Goal: Information Seeking & Learning: Learn about a topic

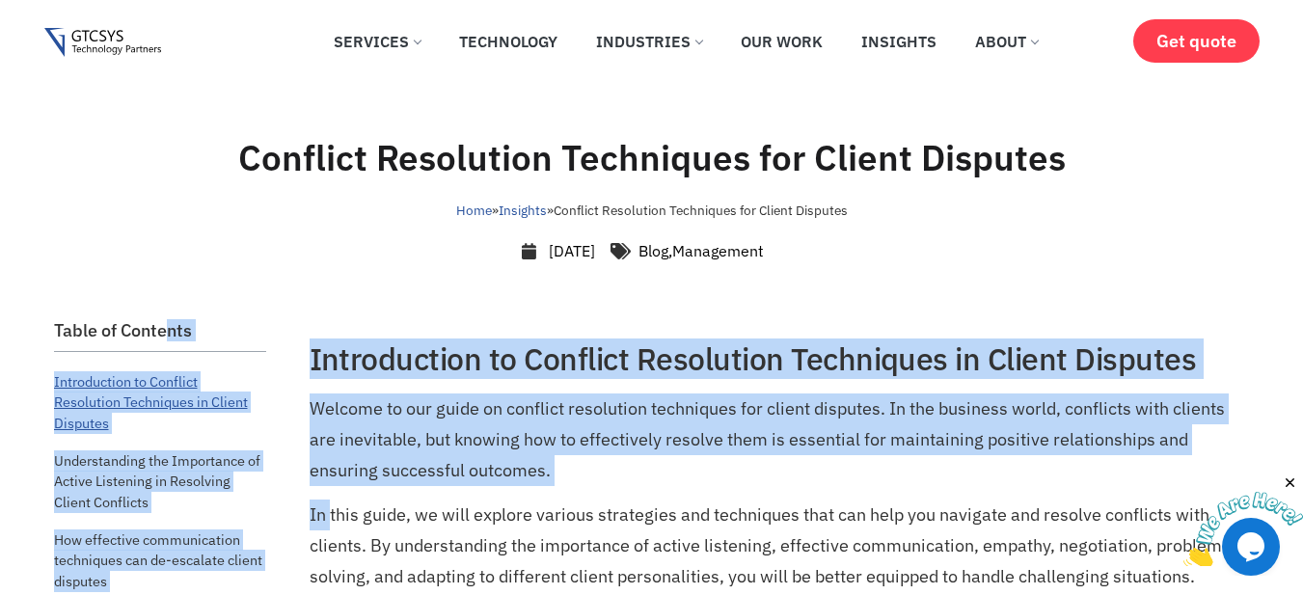
drag, startPoint x: 119, startPoint y: 300, endPoint x: 146, endPoint y: 400, distance: 103.9
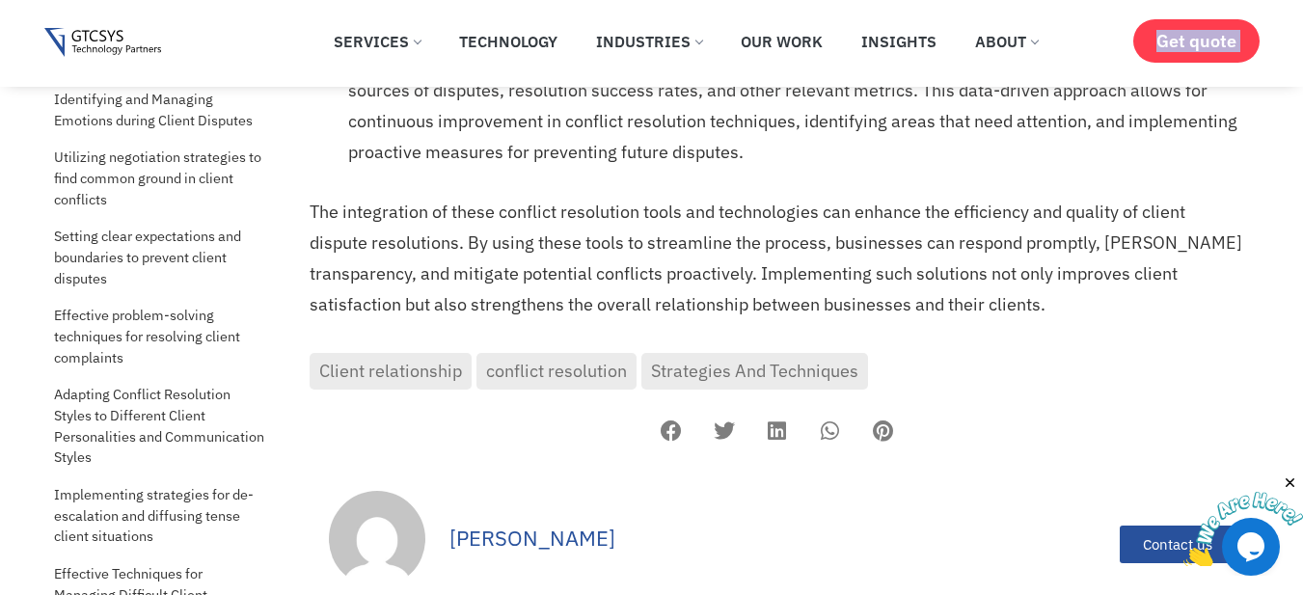
scroll to position [13377, 0]
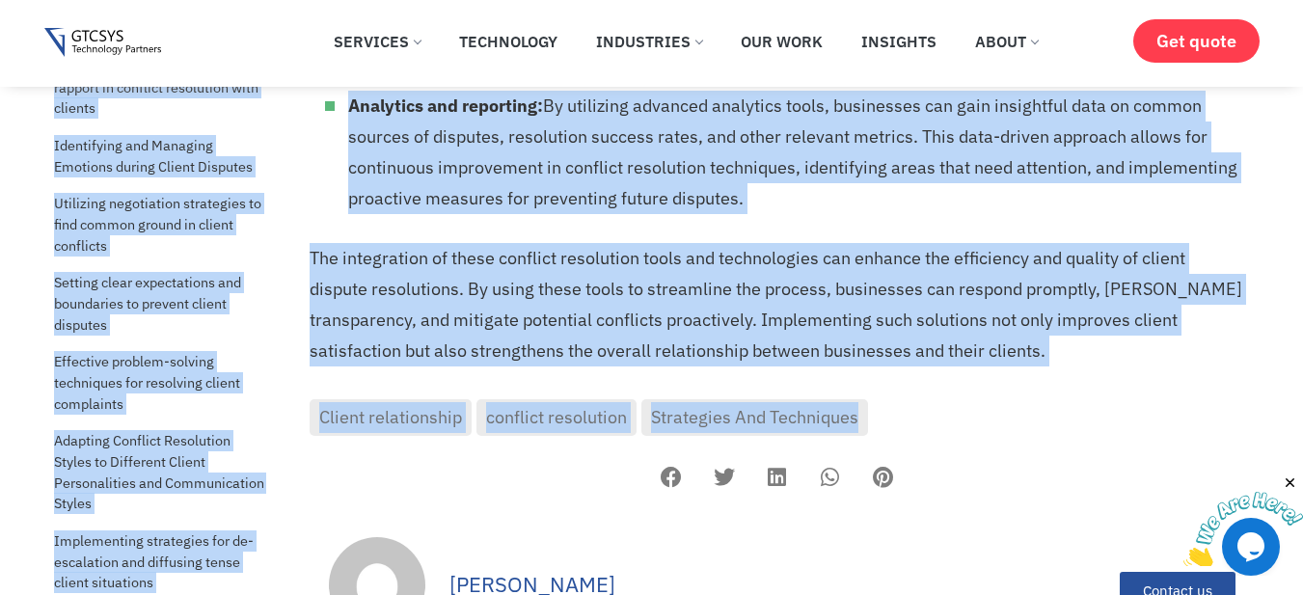
drag, startPoint x: 37, startPoint y: 313, endPoint x: 960, endPoint y: 370, distance: 924.9
copy div "Table of Contents Introduction to Conflict Resolution Techniques in Client Disp…"
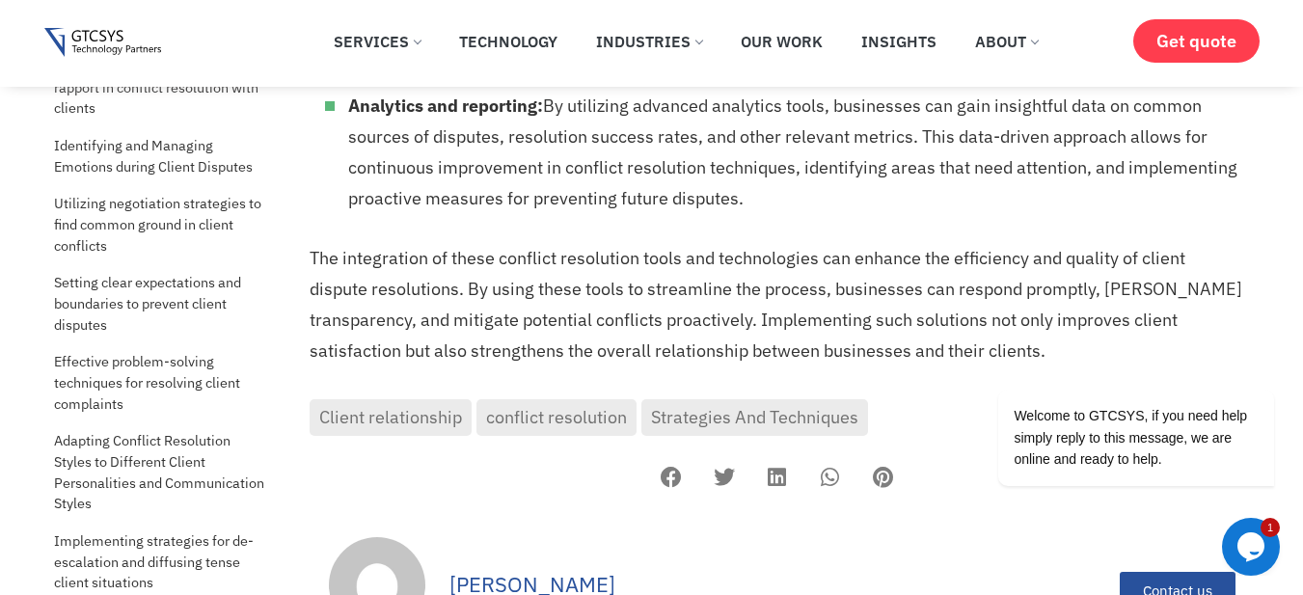
click at [918, 583] on div "[PERSON_NAME]" at bounding box center [674, 590] width 711 height 125
click at [430, 399] on link "Client relationship" at bounding box center [391, 417] width 162 height 37
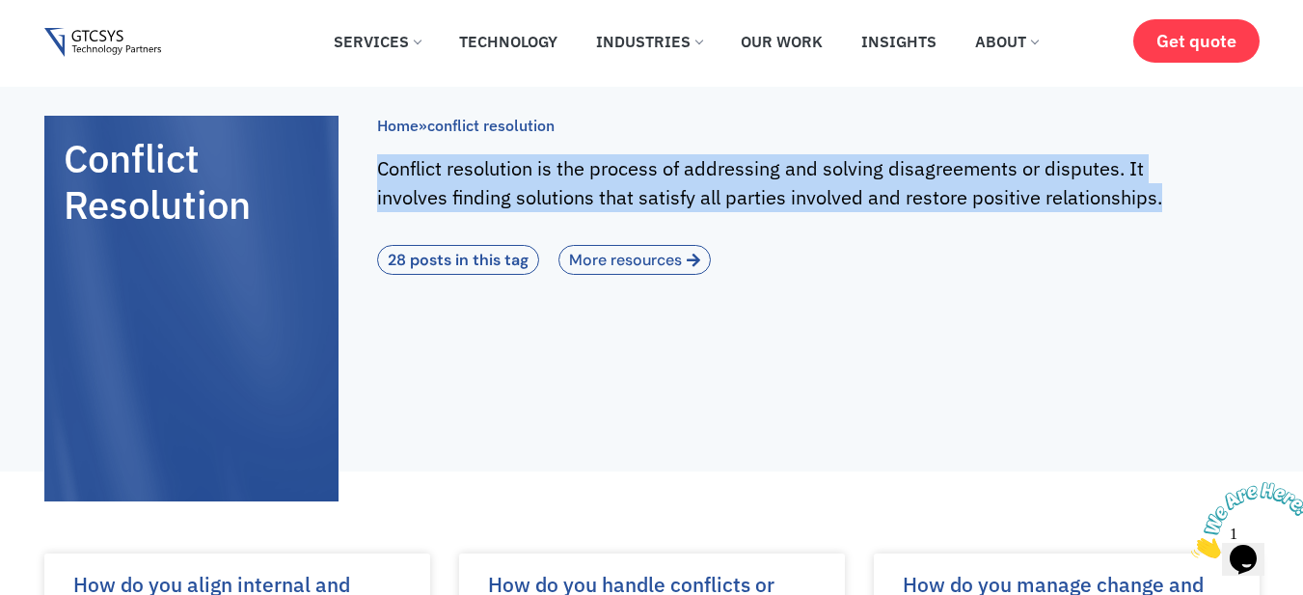
drag, startPoint x: 374, startPoint y: 172, endPoint x: 1164, endPoint y: 215, distance: 791.2
click at [1164, 215] on div "conflict resolution Home » conflict resolution Conflict resolution is the proce…" at bounding box center [651, 279] width 1215 height 385
copy p "Conflict resolution is the process of addressing and solving disagreements or d…"
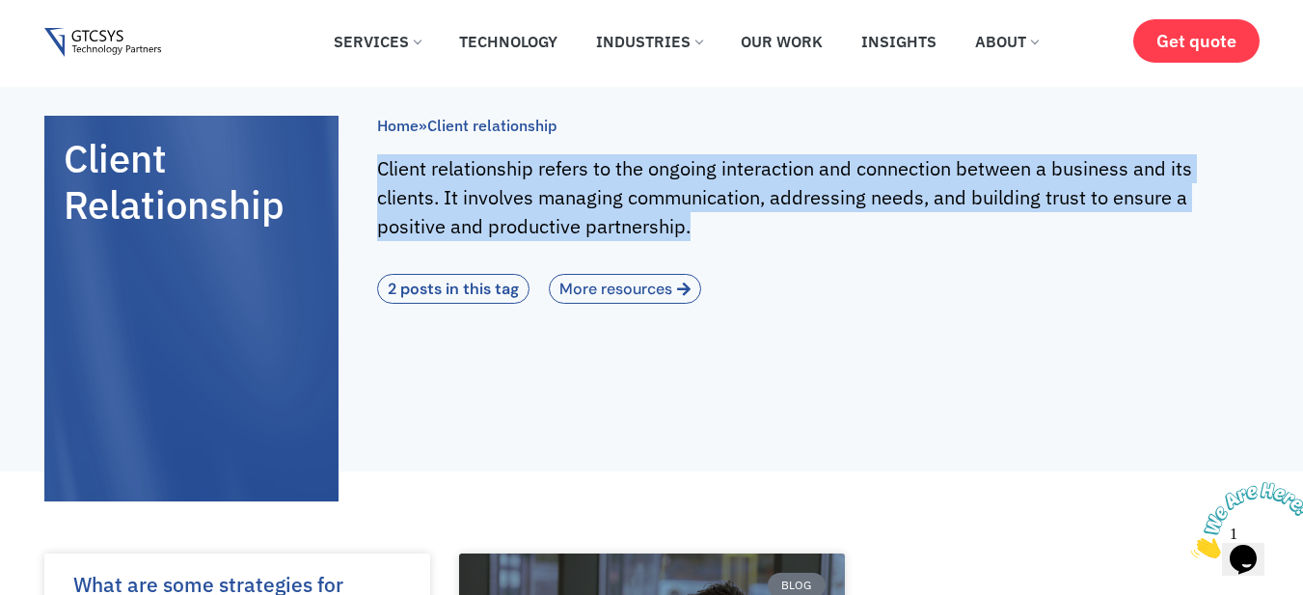
drag, startPoint x: 373, startPoint y: 148, endPoint x: 764, endPoint y: 253, distance: 404.6
click at [764, 253] on div "Client relationship Home » Client relationship Client relationship refers to th…" at bounding box center [651, 279] width 1215 height 385
copy p "Client relationship refers to the ongoing interaction and connection between a …"
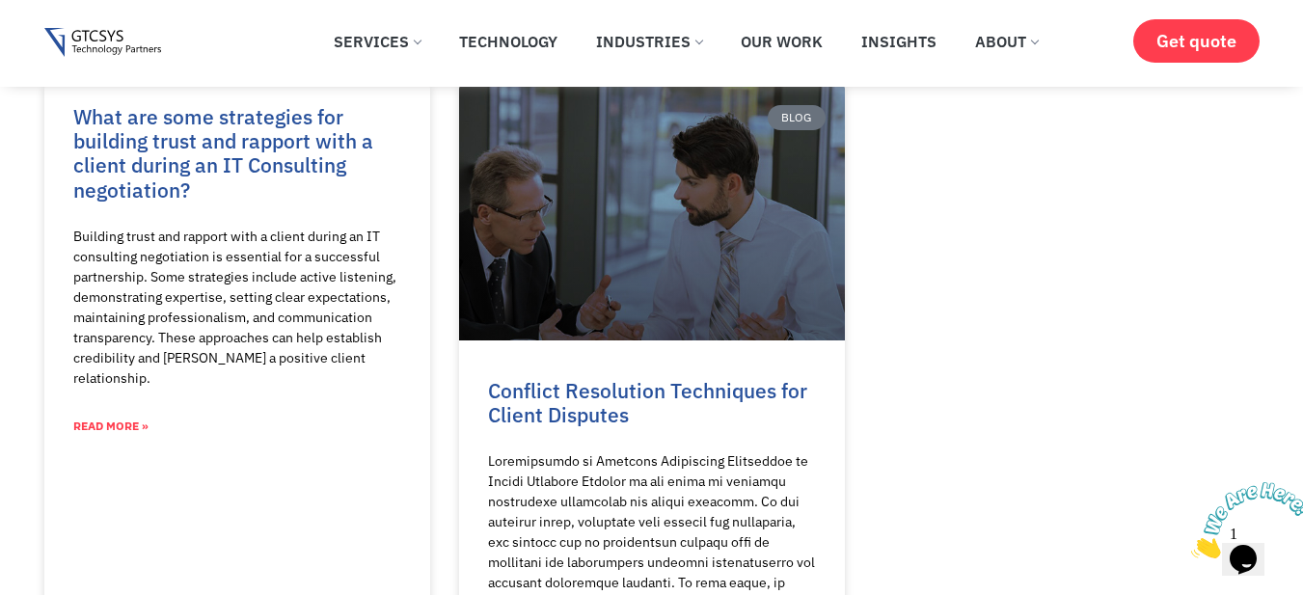
scroll to position [376, 0]
